Goal: Entertainment & Leisure: Consume media (video, audio)

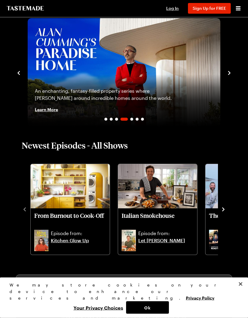
scroll to position [65, 0]
click at [73, 245] on link "Kitchen Glow Up" at bounding box center [78, 244] width 55 height 14
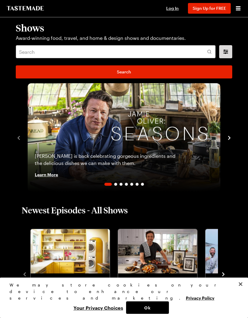
scroll to position [65, 0]
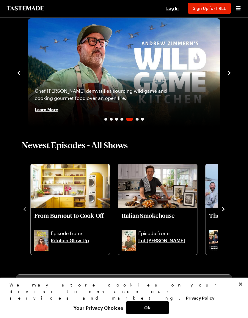
click at [199, 78] on div "Chef [PERSON_NAME] demystifies sourcing wild game and cooking gourmet food over…" at bounding box center [124, 100] width 193 height 52
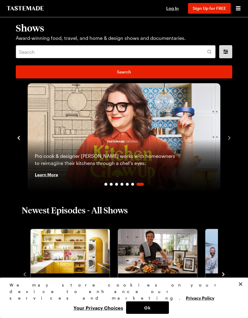
click at [41, 173] on span "Learn More" at bounding box center [46, 175] width 23 height 6
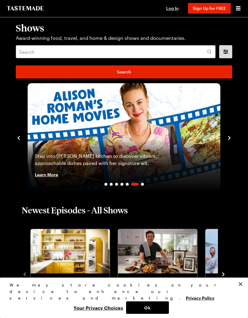
click at [47, 175] on span "Learn More" at bounding box center [46, 175] width 23 height 6
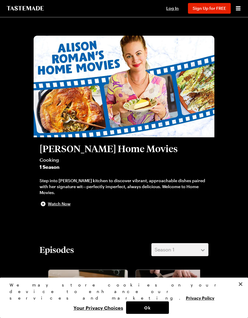
click at [58, 207] on div "Watch Now" at bounding box center [124, 204] width 169 height 7
click at [242, 114] on div at bounding box center [124, 159] width 248 height 318
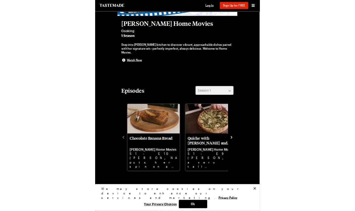
scroll to position [114, 0]
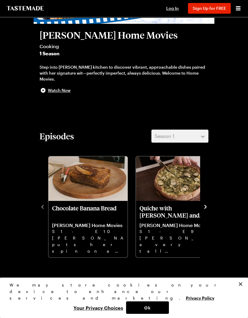
click at [176, 209] on p "Quiche with [PERSON_NAME] and Greens" at bounding box center [176, 212] width 72 height 14
click at [217, 275] on div at bounding box center [124, 159] width 248 height 318
